Goal: Task Accomplishment & Management: Manage account settings

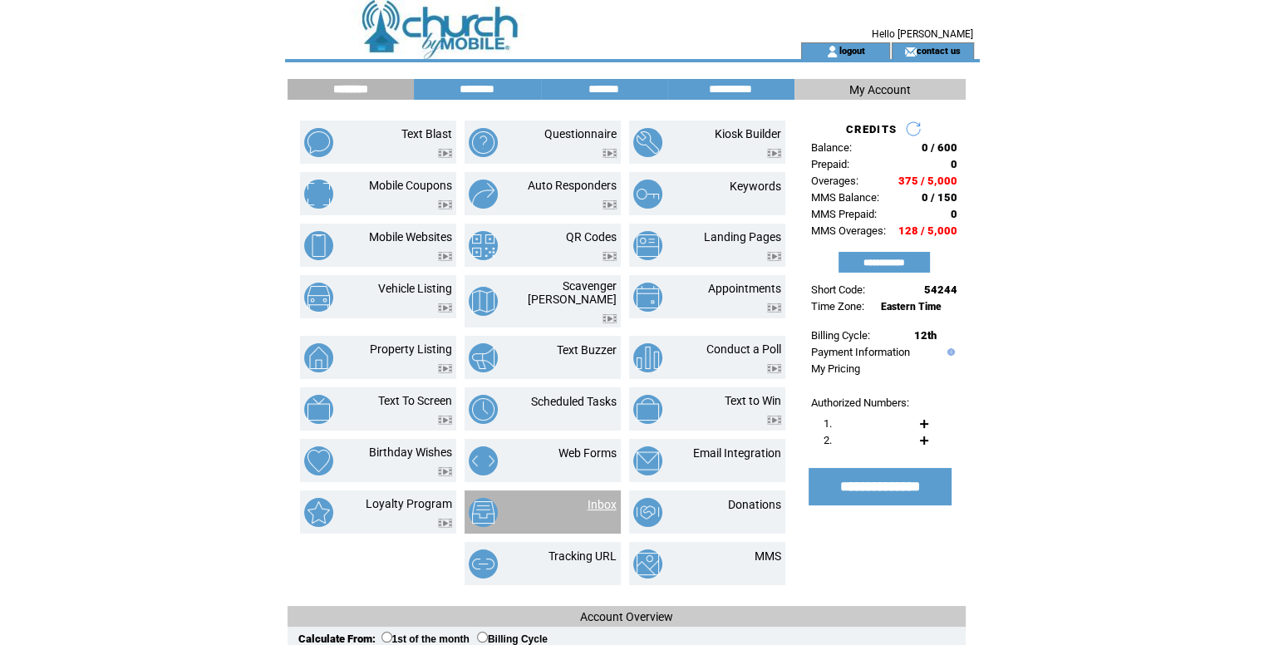
click at [608, 498] on link "Inbox" at bounding box center [602, 504] width 29 height 13
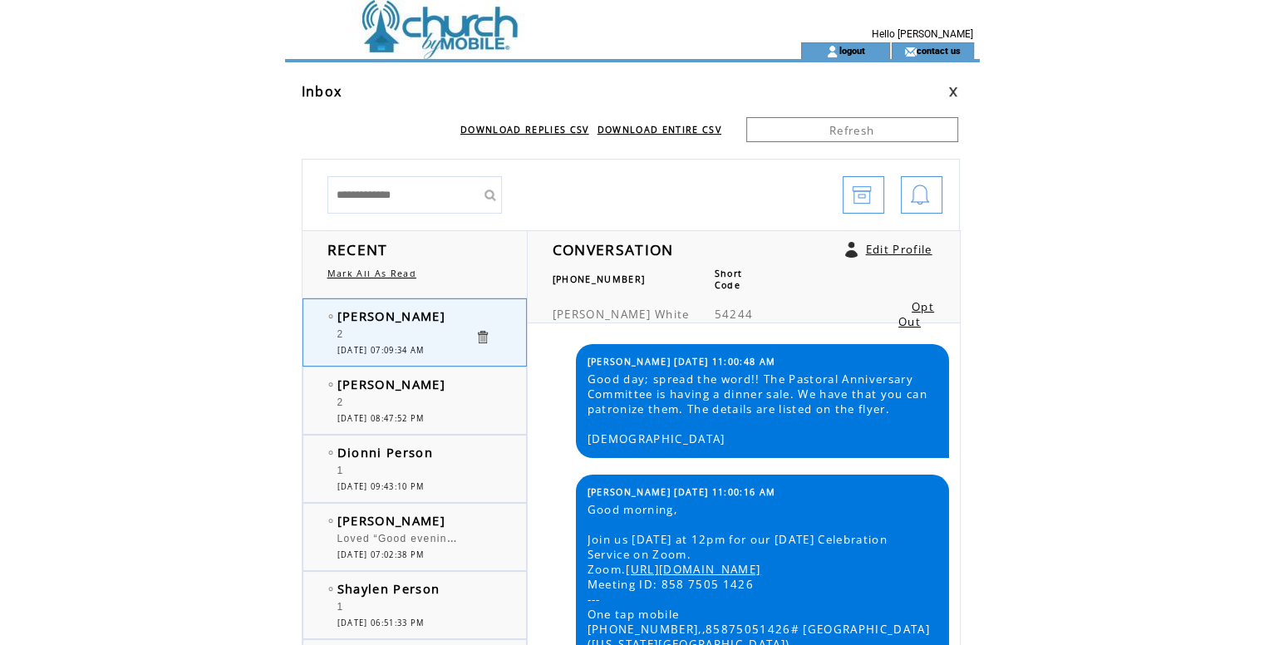
scroll to position [2827, 0]
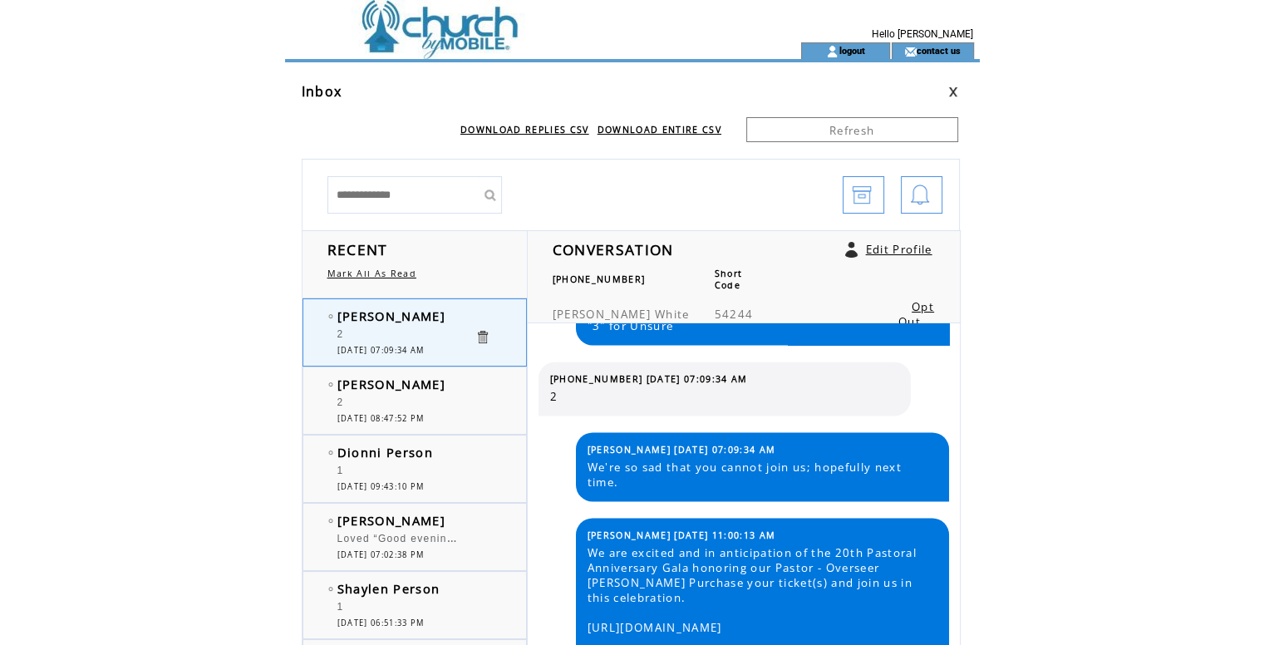
click at [442, 9] on td at bounding box center [513, 21] width 456 height 42
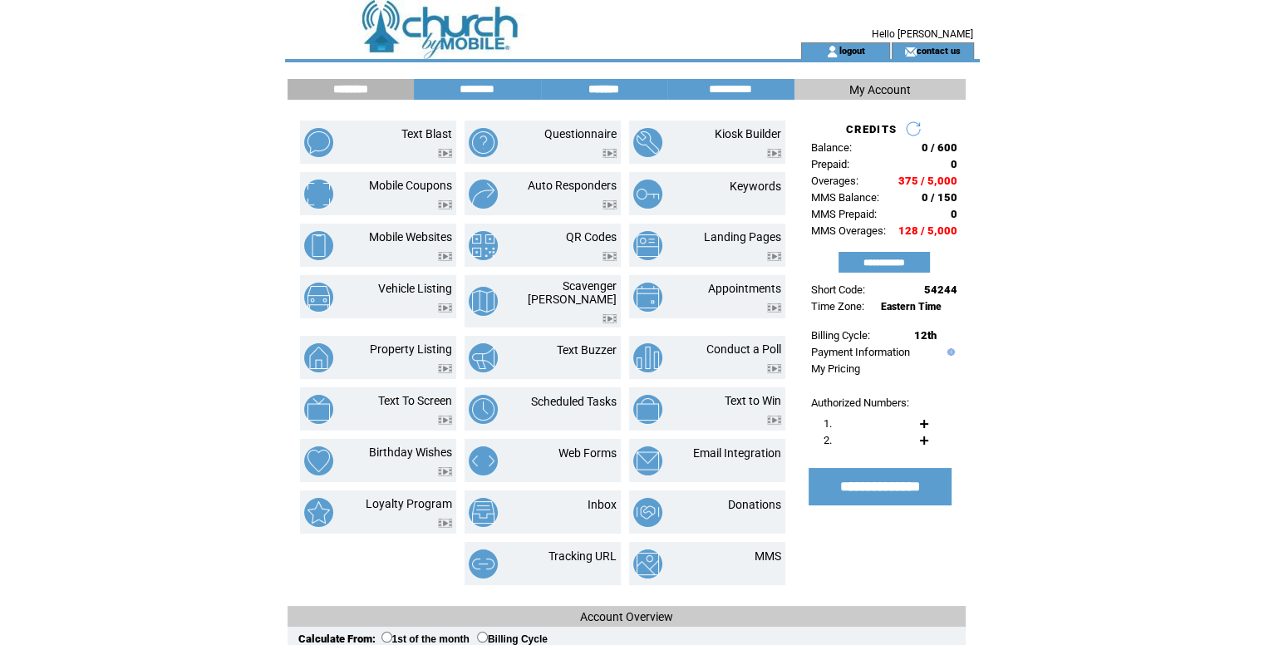
click at [598, 94] on input "*******" at bounding box center [604, 89] width 125 height 14
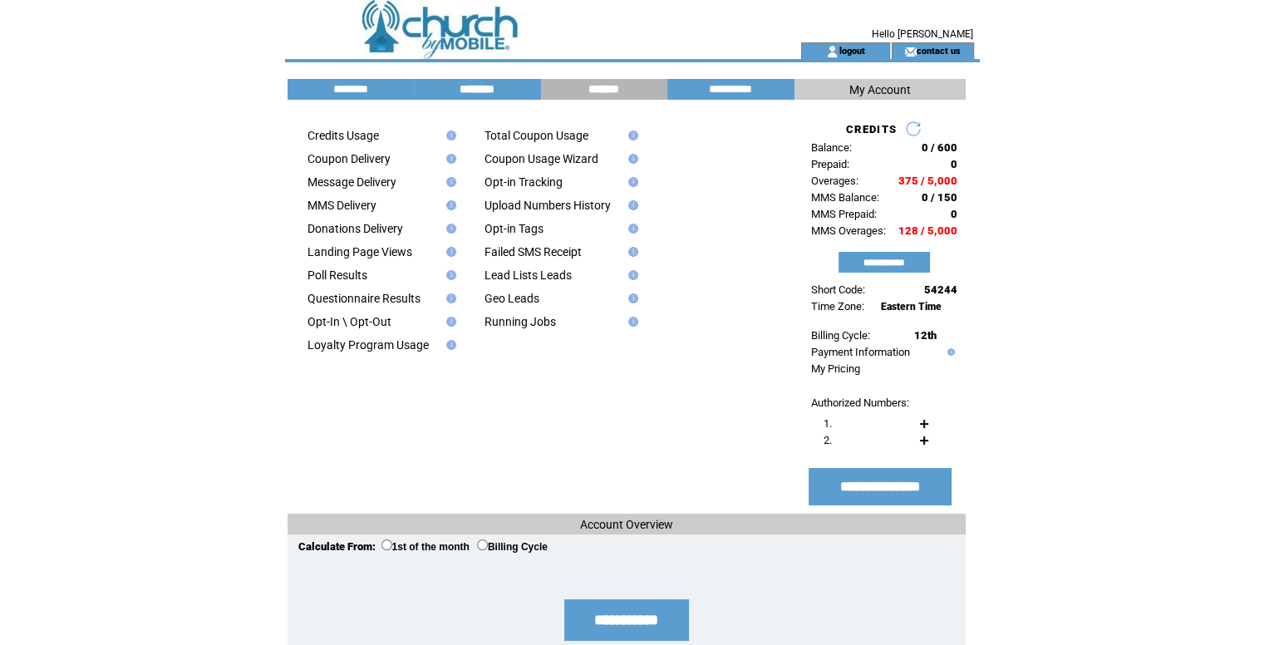
click at [473, 89] on input "********" at bounding box center [477, 89] width 125 height 14
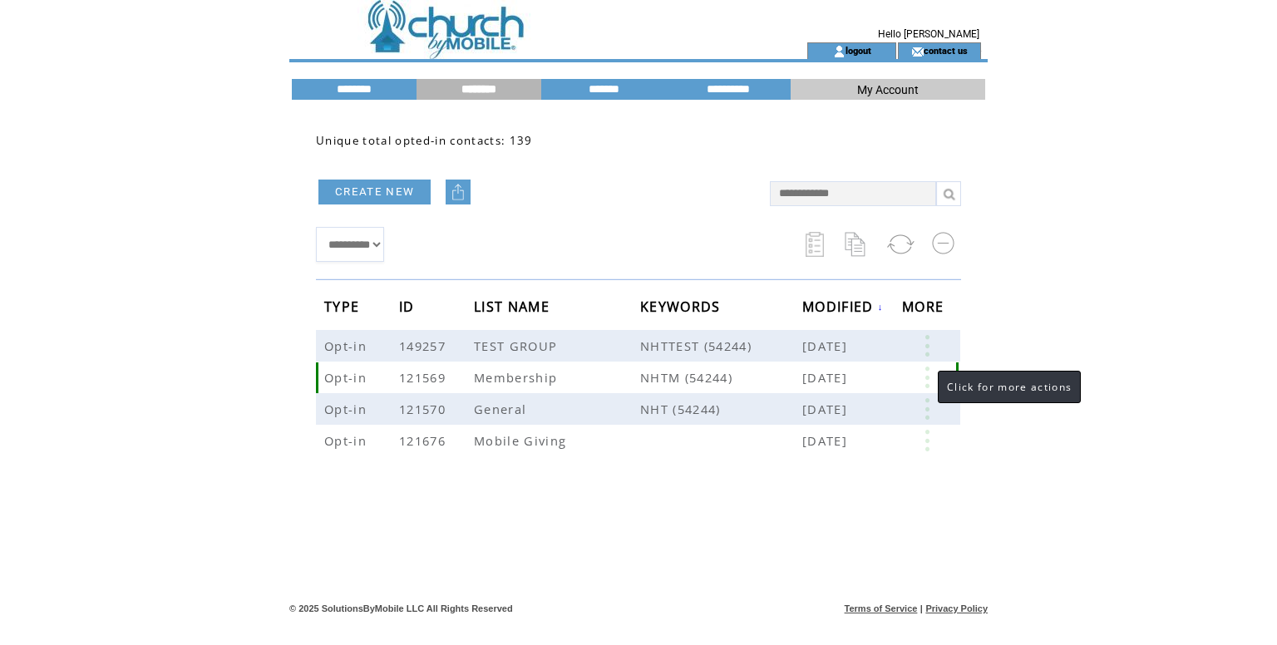
click at [924, 372] on link at bounding box center [927, 378] width 50 height 22
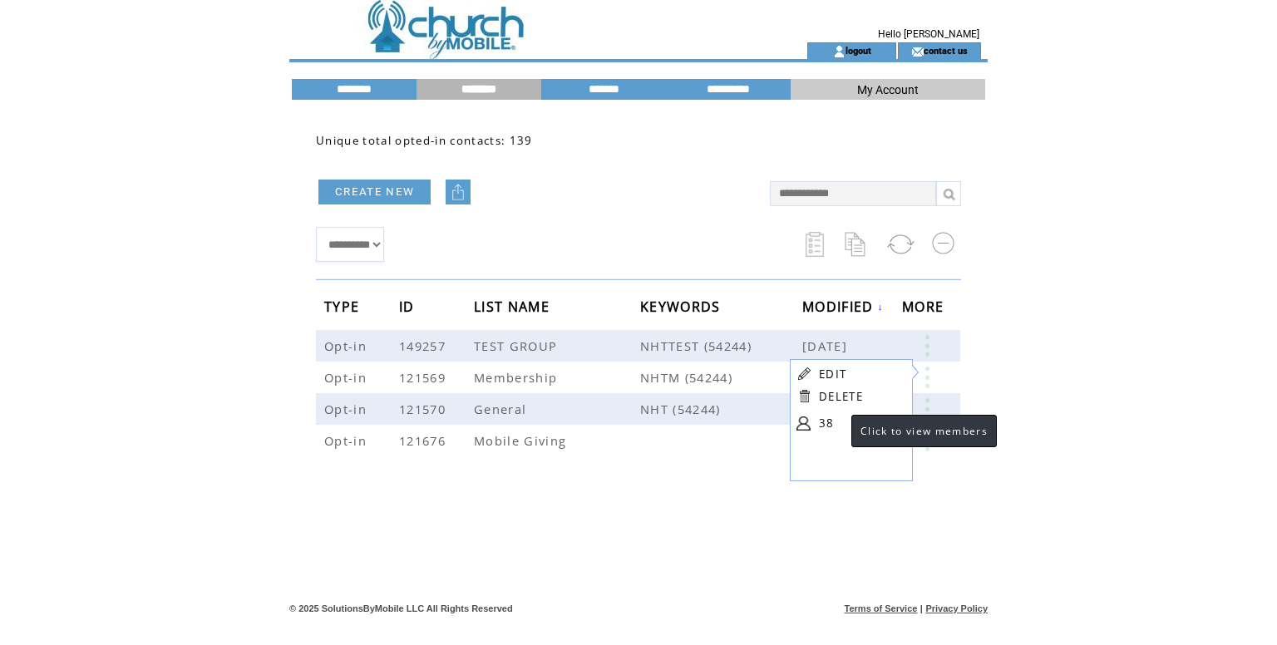
click at [835, 423] on link "38" at bounding box center [860, 423] width 83 height 25
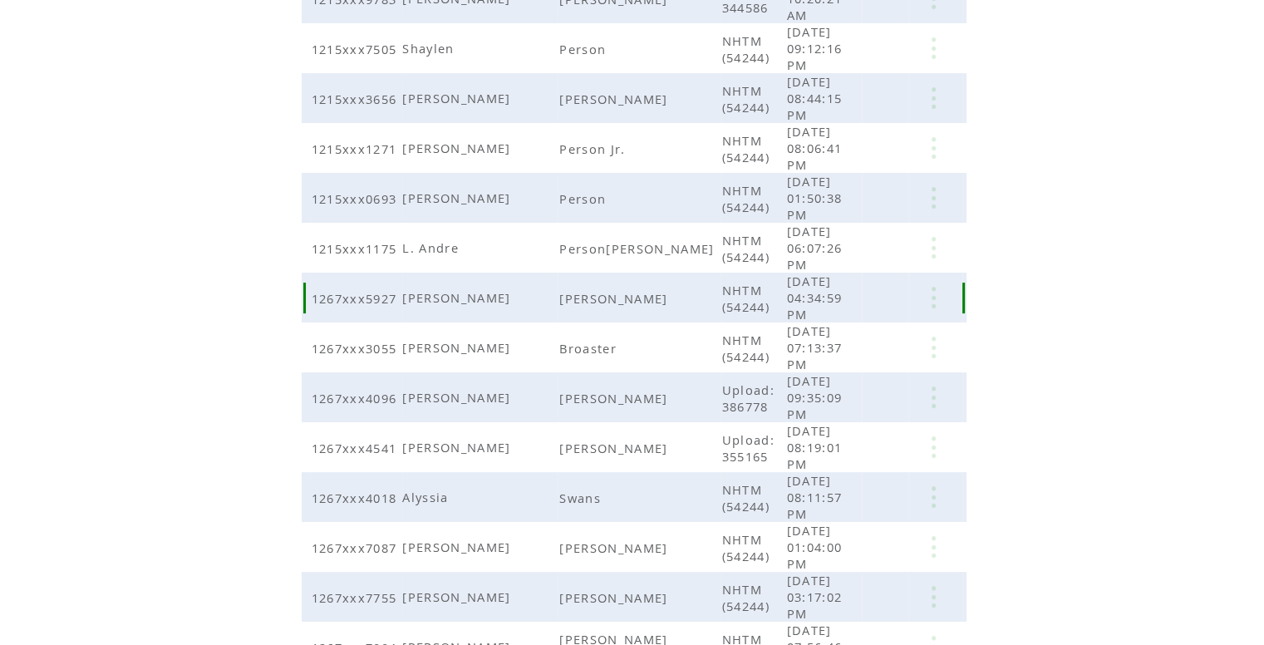
scroll to position [299, 0]
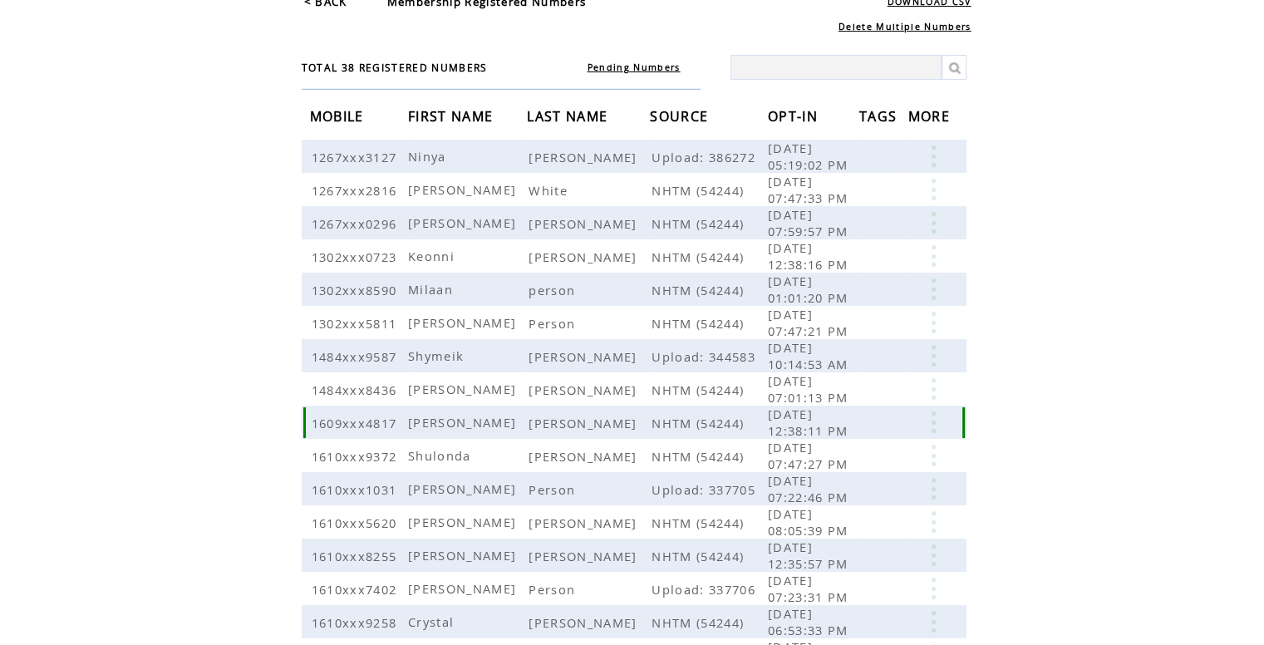
scroll to position [166, 0]
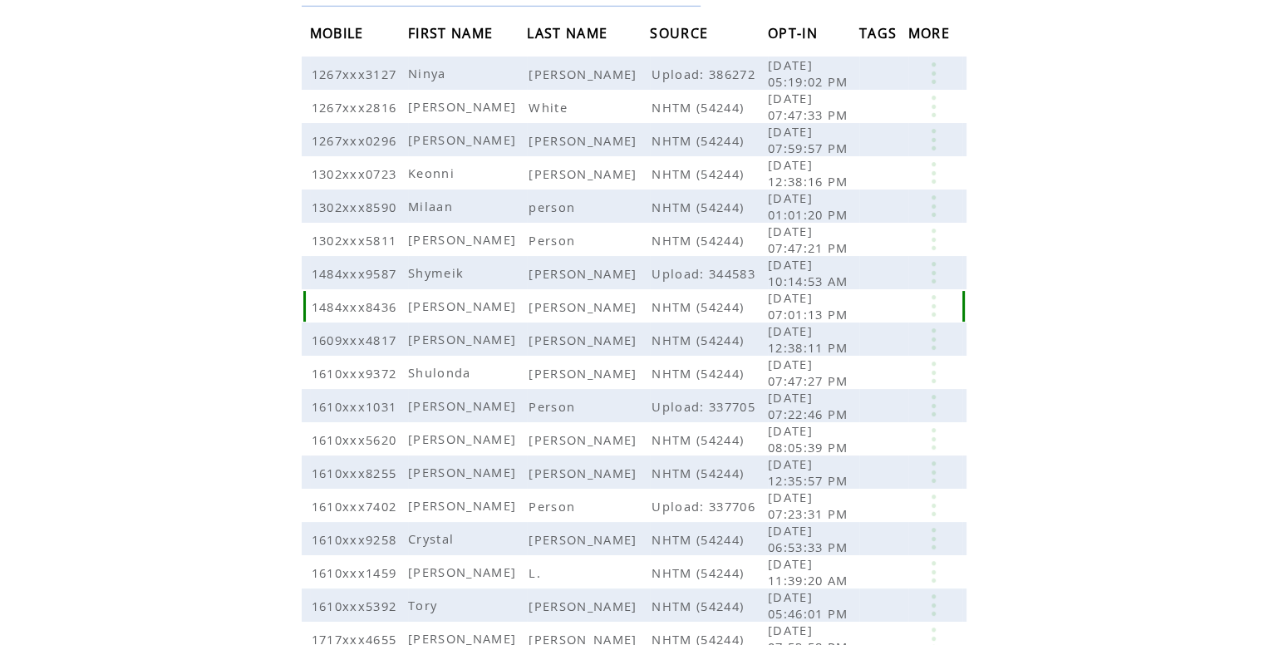
drag, startPoint x: 421, startPoint y: 119, endPoint x: 392, endPoint y: 14, distance: 108.5
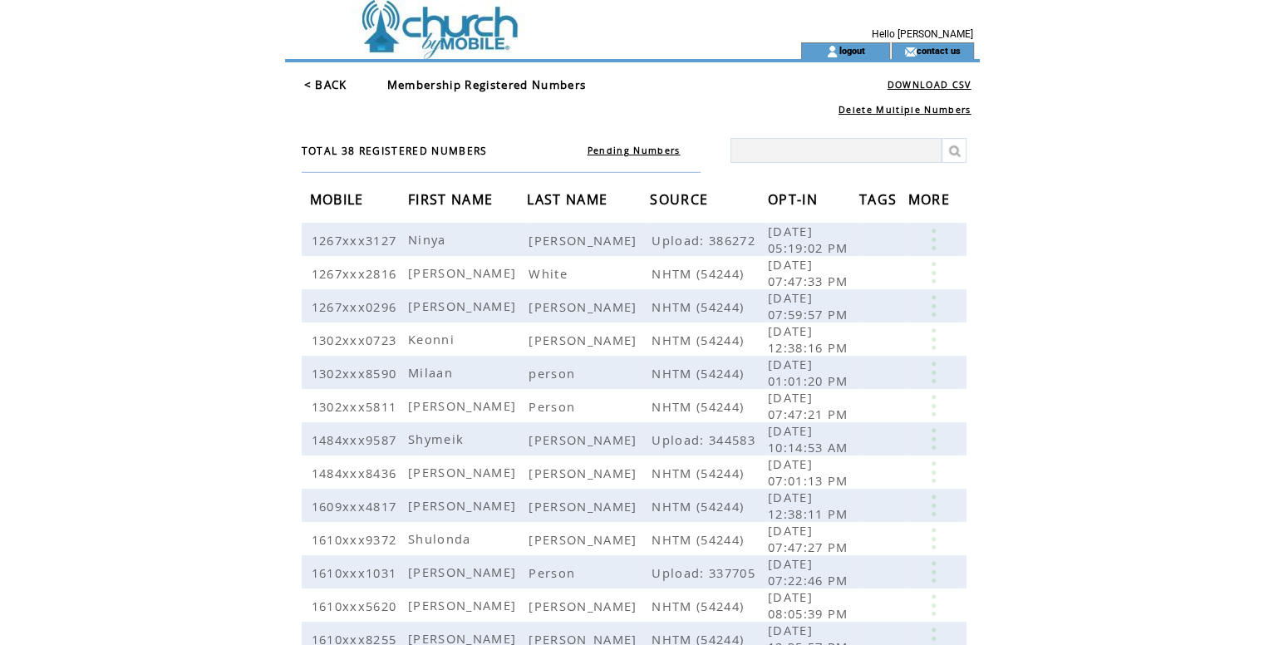
click at [453, 34] on td at bounding box center [513, 21] width 456 height 42
